Goal: Information Seeking & Learning: Learn about a topic

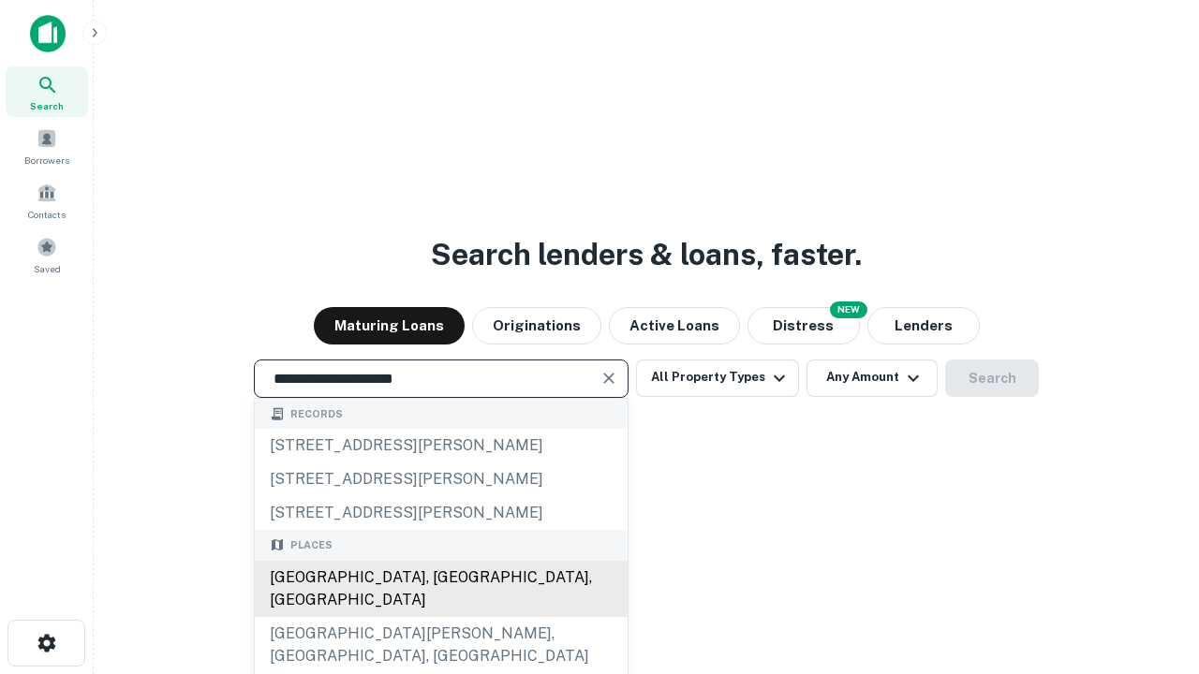
click at [440, 617] on div "Santa Monica, CA, USA" at bounding box center [441, 589] width 373 height 56
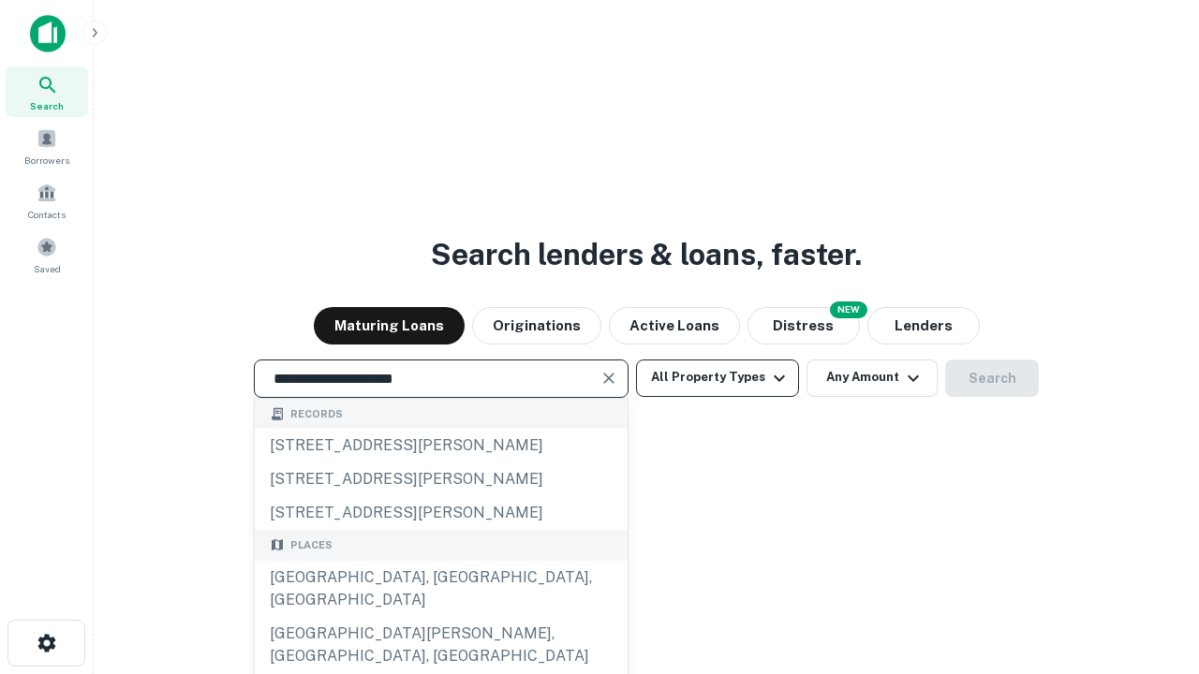
type input "**********"
click at [717, 377] on button "All Property Types" at bounding box center [717, 378] width 163 height 37
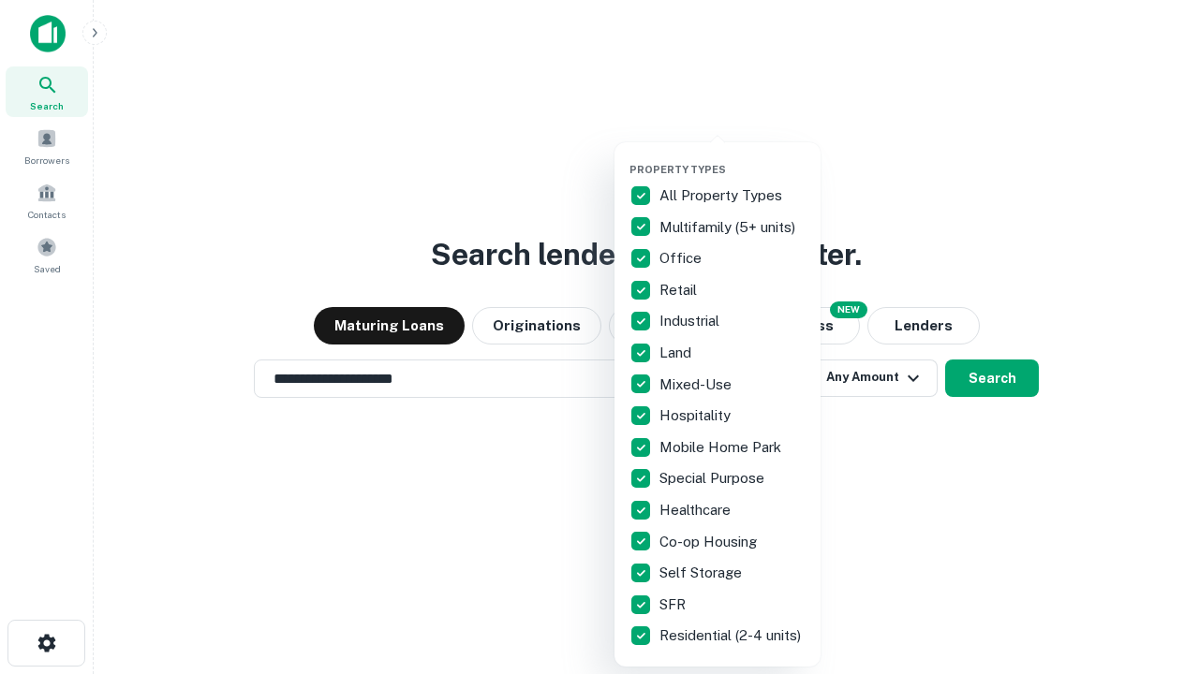
click at [732, 157] on button "button" at bounding box center [732, 157] width 206 height 1
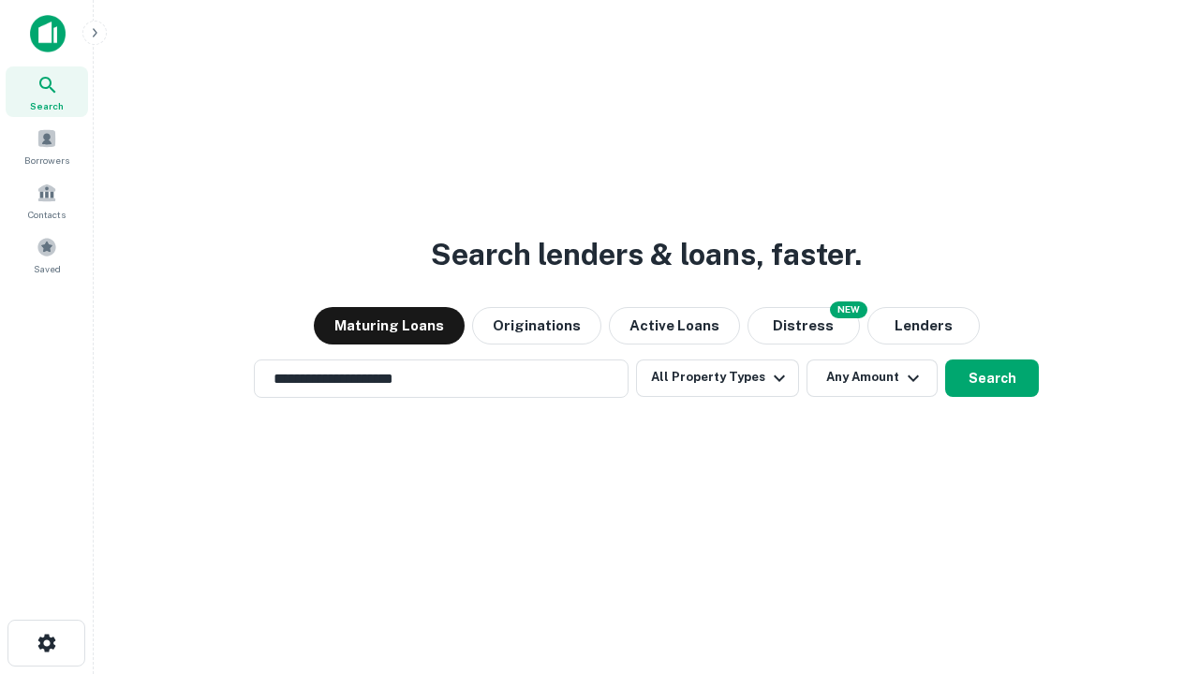
scroll to position [29, 0]
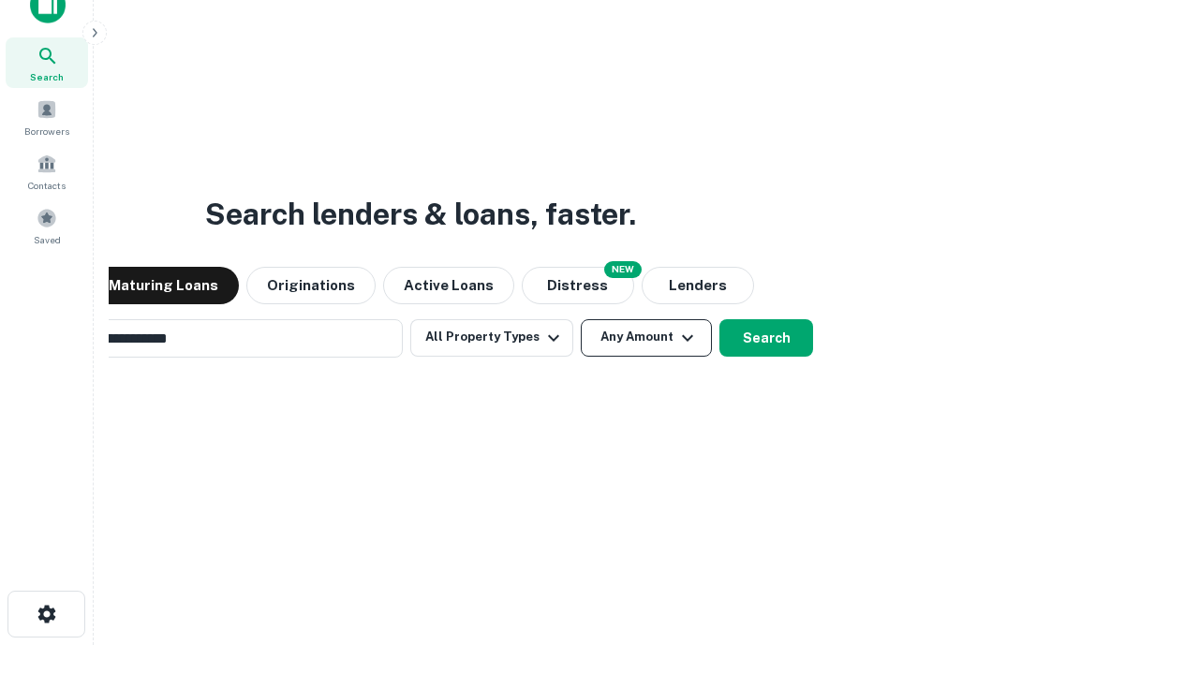
click at [581, 319] on button "Any Amount" at bounding box center [646, 337] width 131 height 37
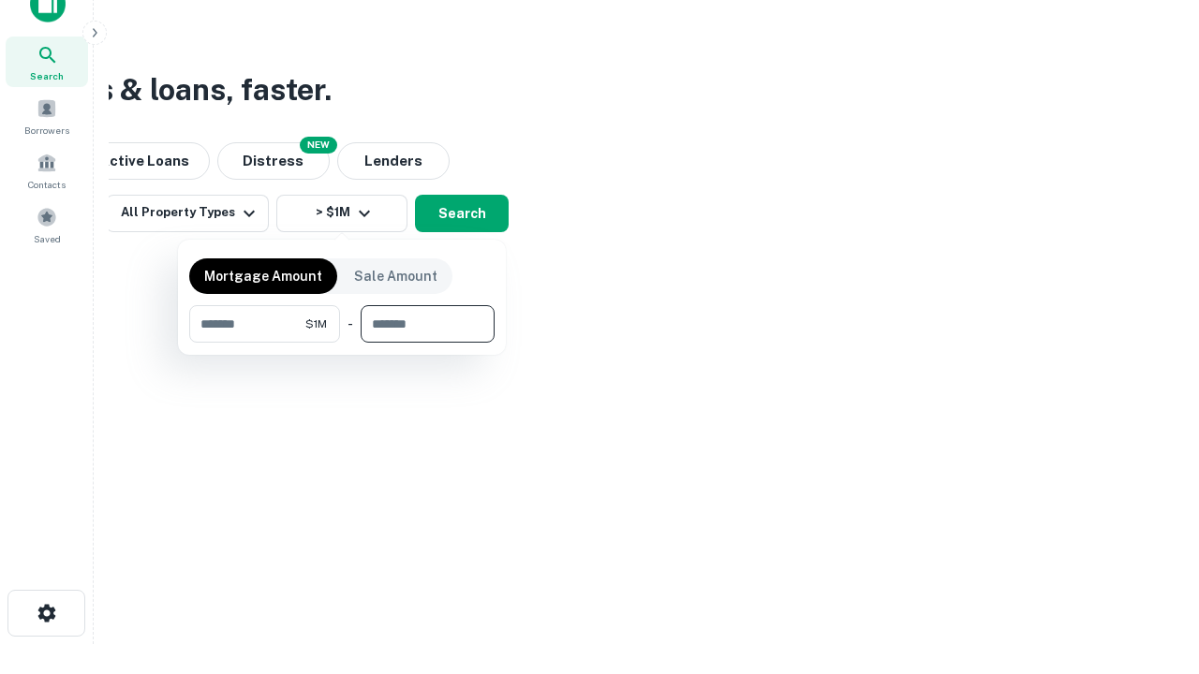
type input "*******"
click at [342, 343] on button "button" at bounding box center [341, 343] width 305 height 1
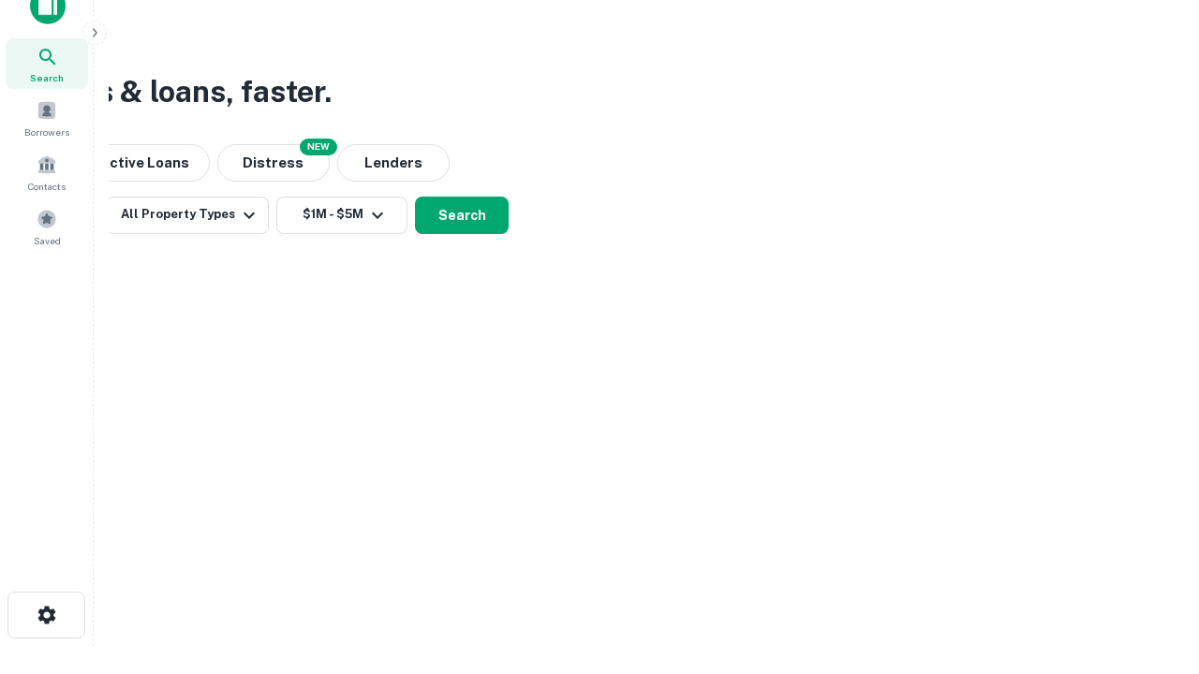
scroll to position [11, 346]
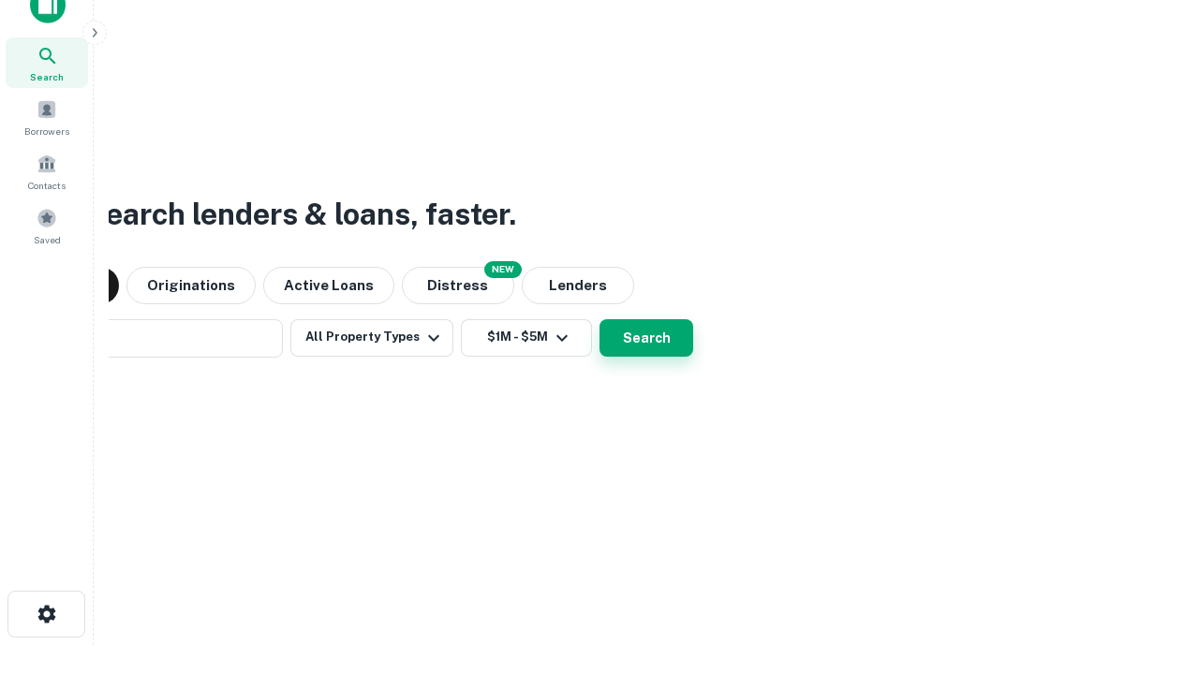
click at [599, 319] on button "Search" at bounding box center [646, 337] width 94 height 37
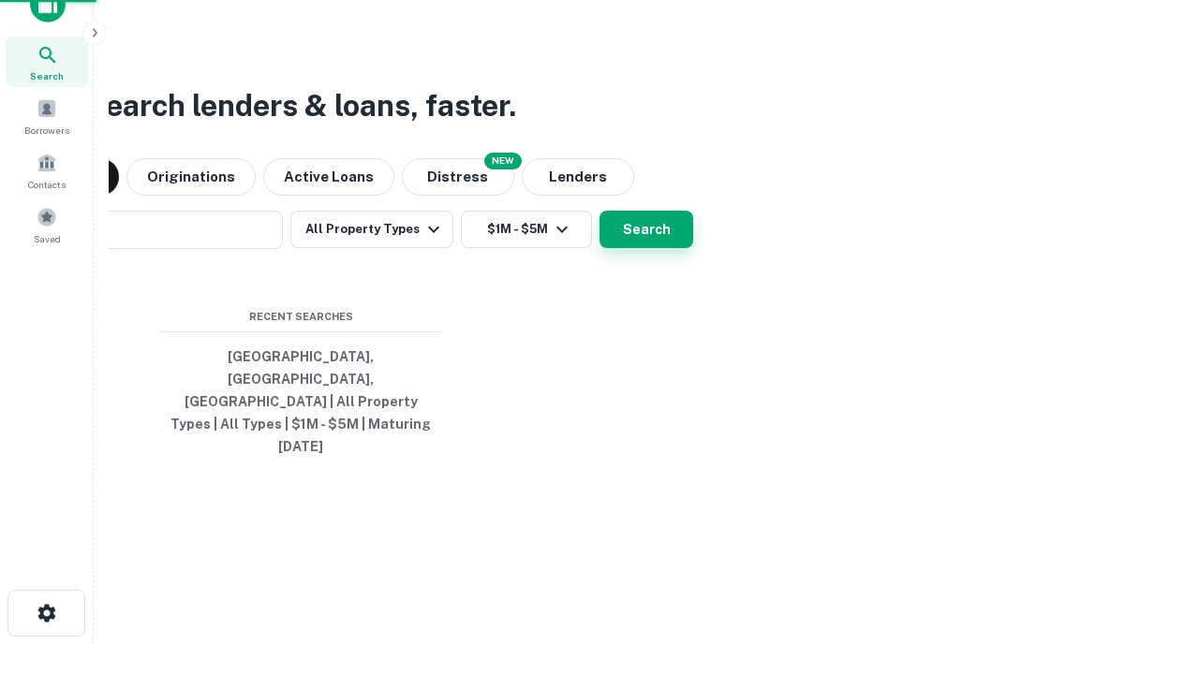
scroll to position [50, 530]
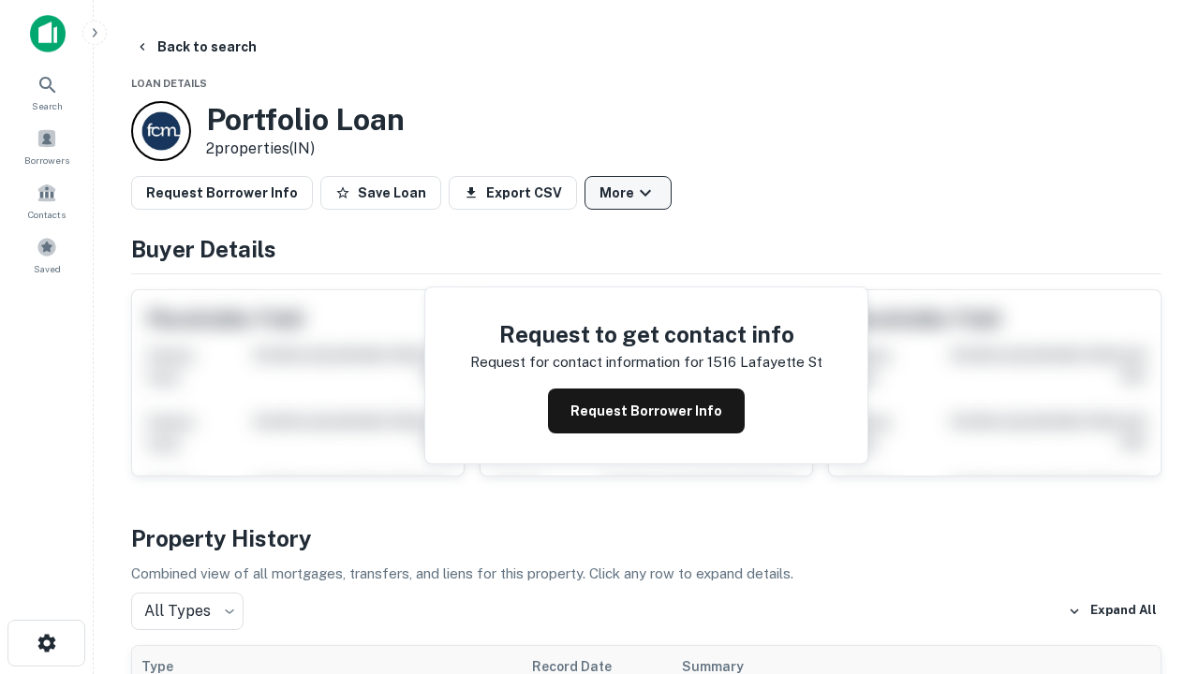
click at [628, 193] on button "More" at bounding box center [627, 193] width 87 height 34
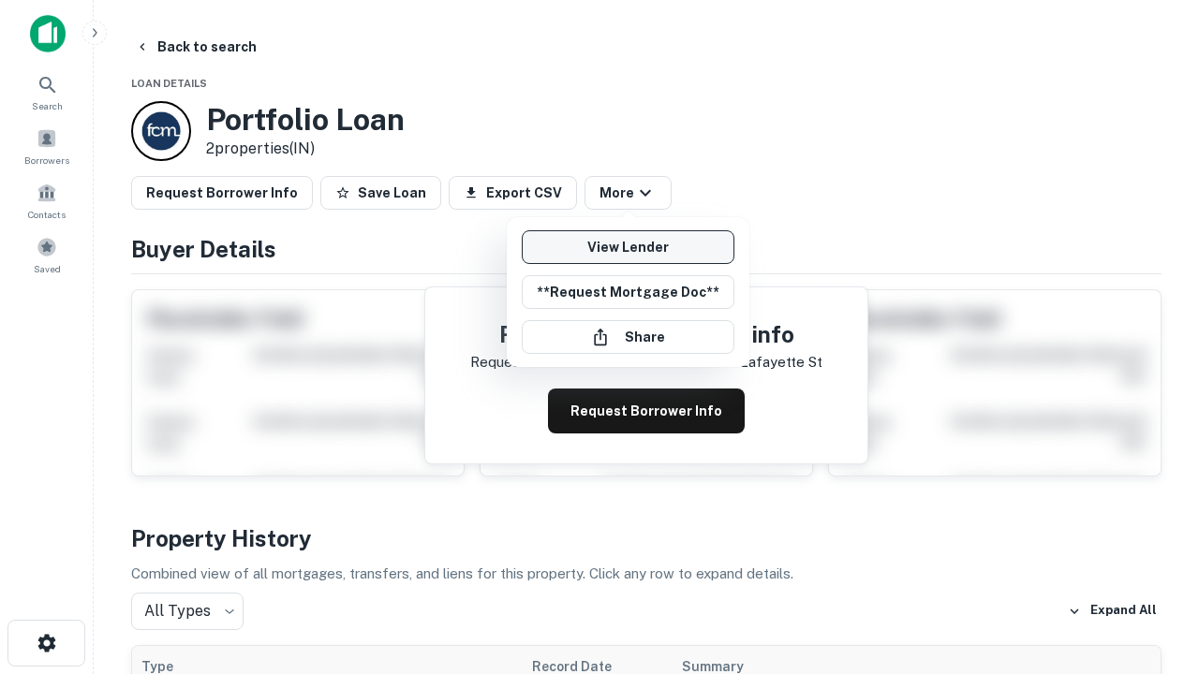
click at [628, 247] on link "View Lender" at bounding box center [628, 247] width 213 height 34
